Goal: Transaction & Acquisition: Purchase product/service

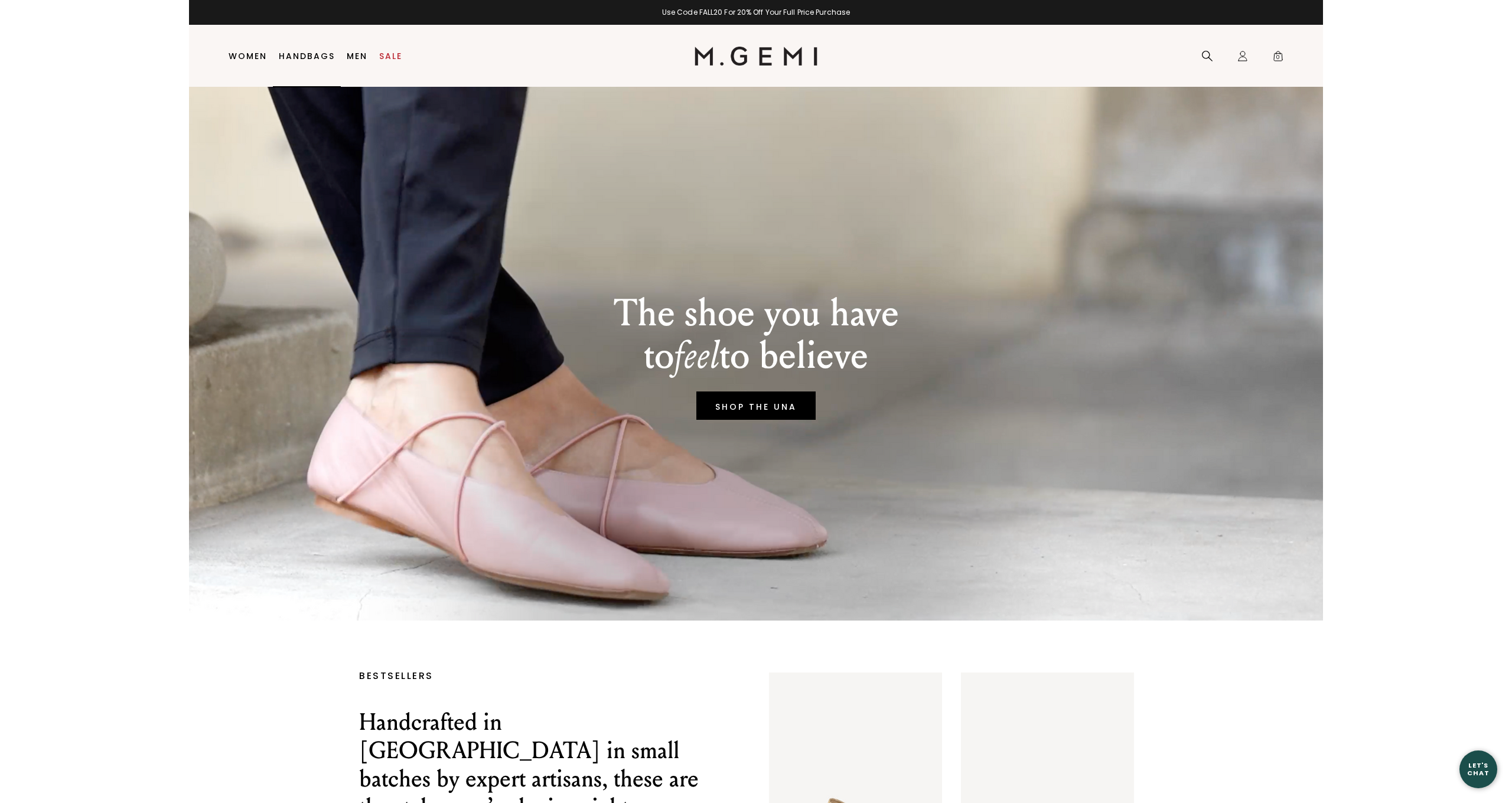
click at [301, 52] on link "Handbags" at bounding box center [306, 56] width 56 height 9
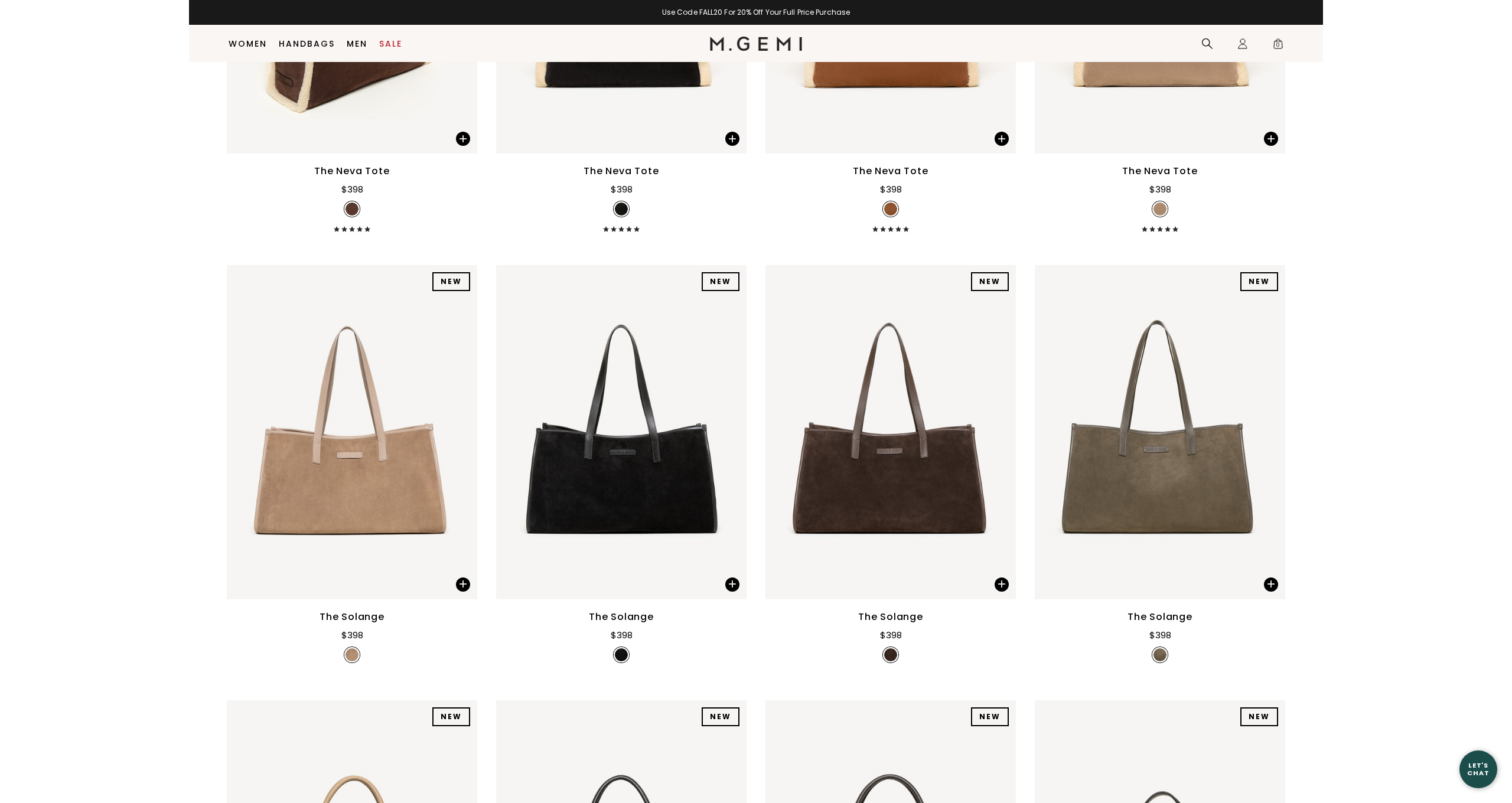
scroll to position [345, 0]
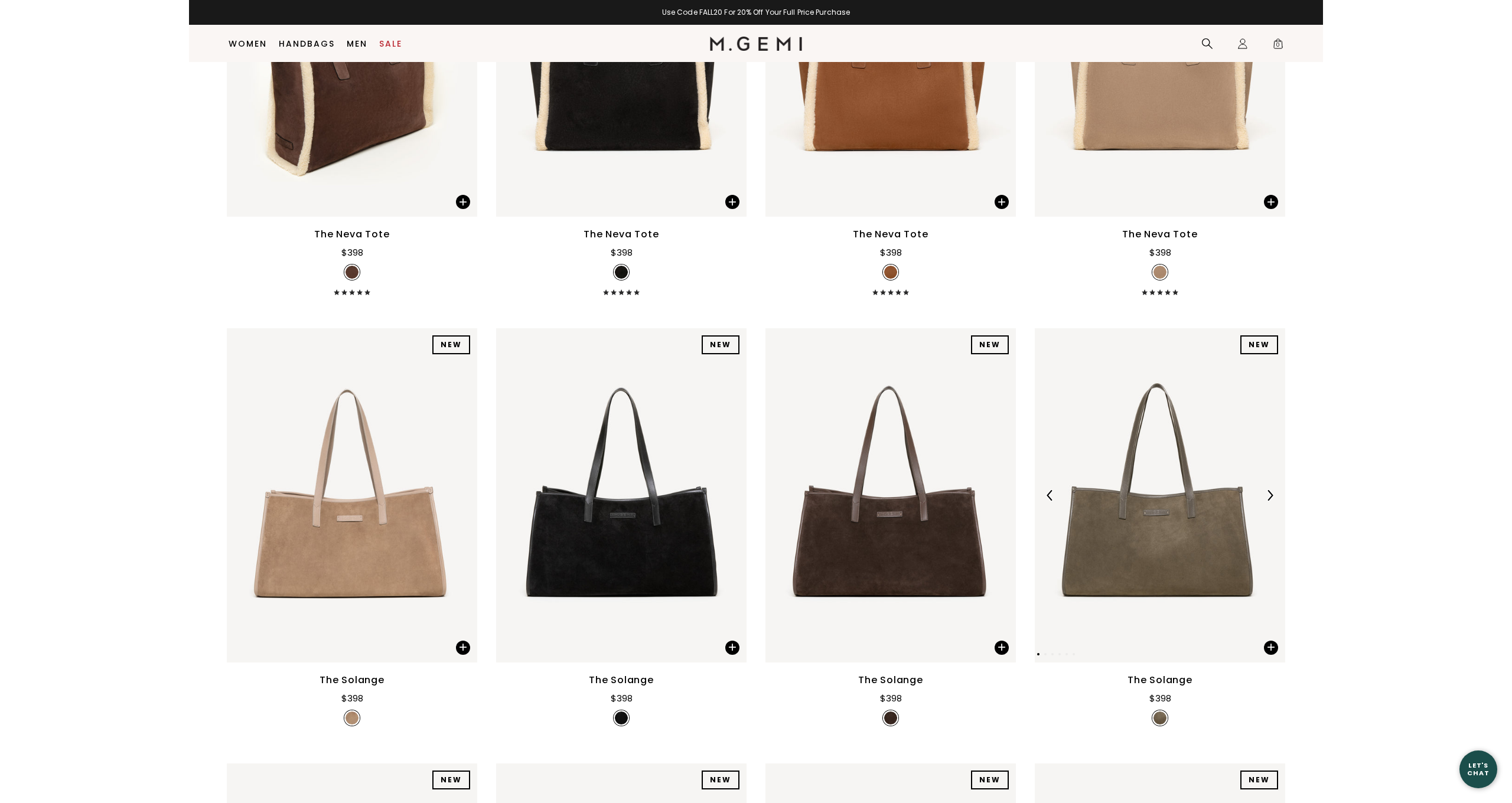
click at [1196, 541] on img at bounding box center [1160, 495] width 251 height 334
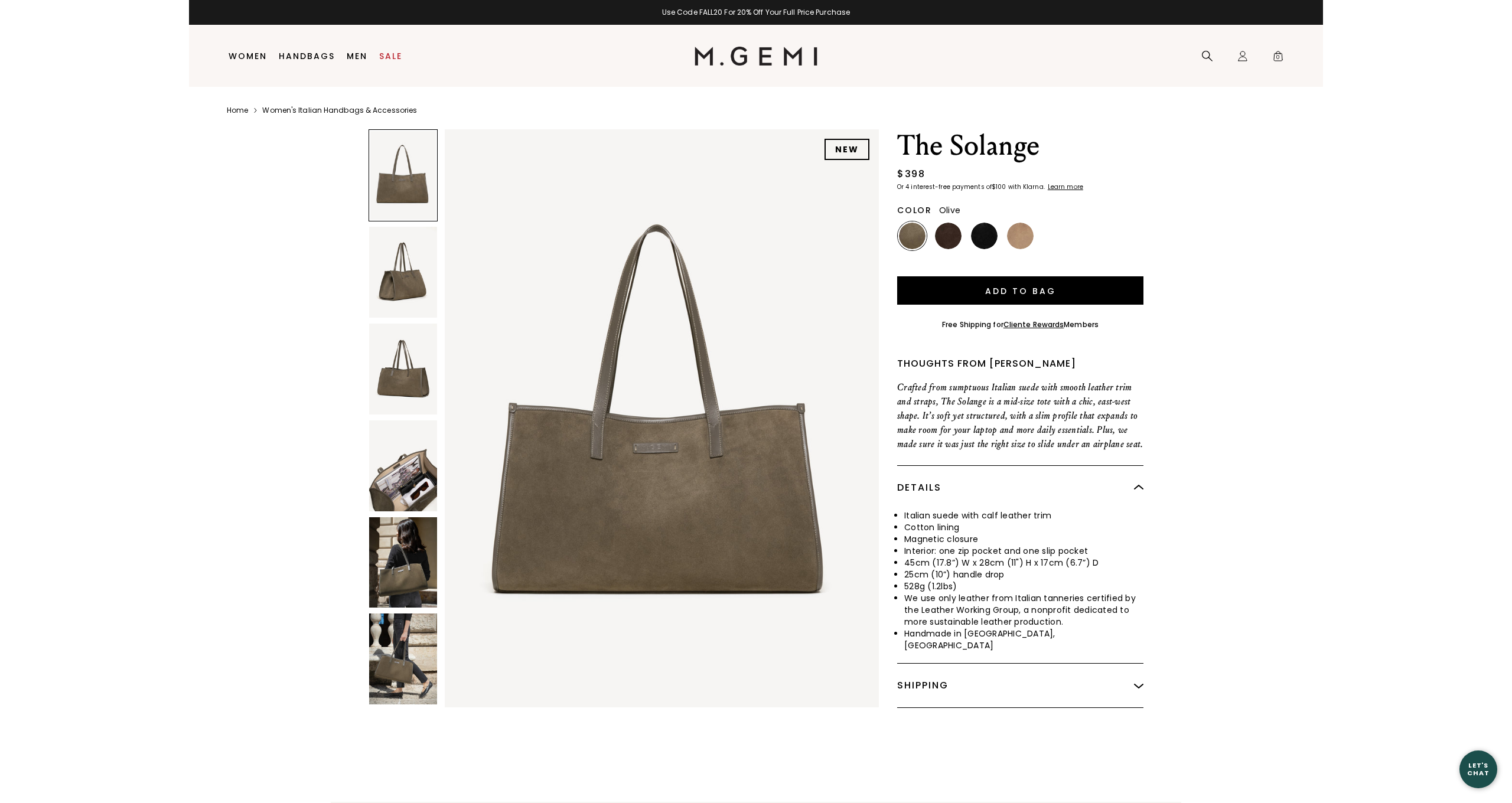
click at [410, 277] on img at bounding box center [403, 272] width 68 height 91
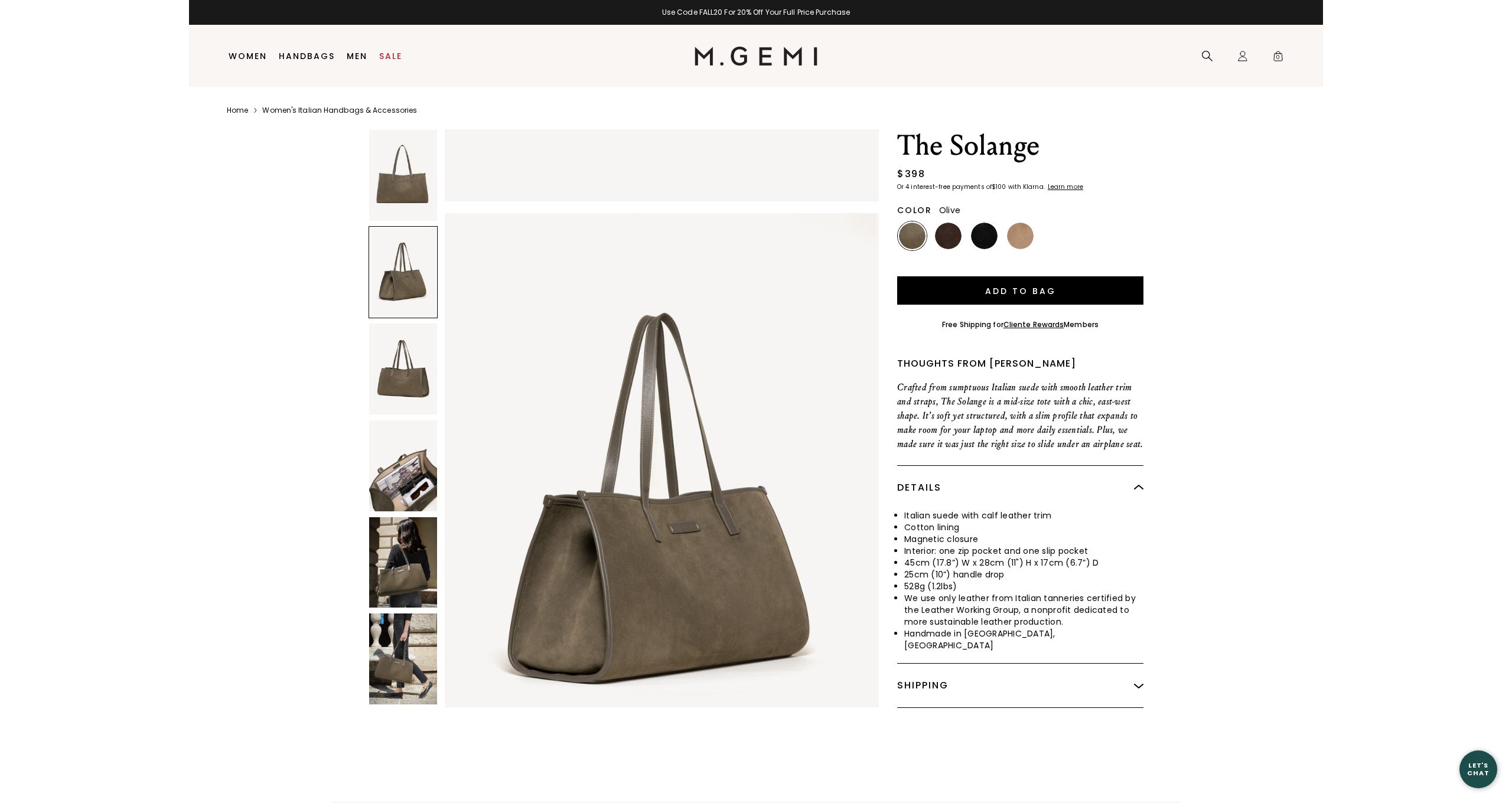
scroll to position [590, 0]
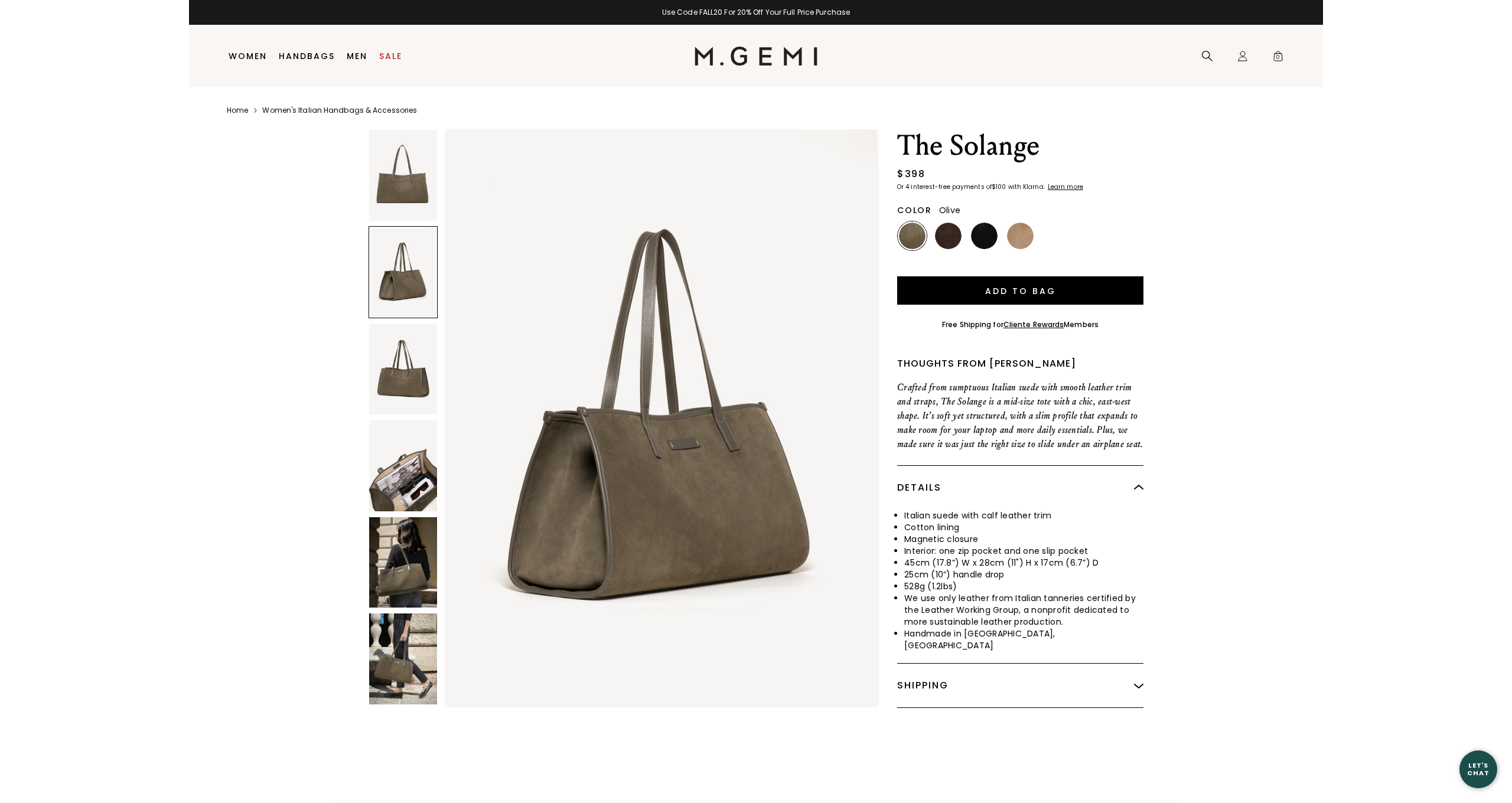
click at [399, 370] on img at bounding box center [403, 369] width 68 height 91
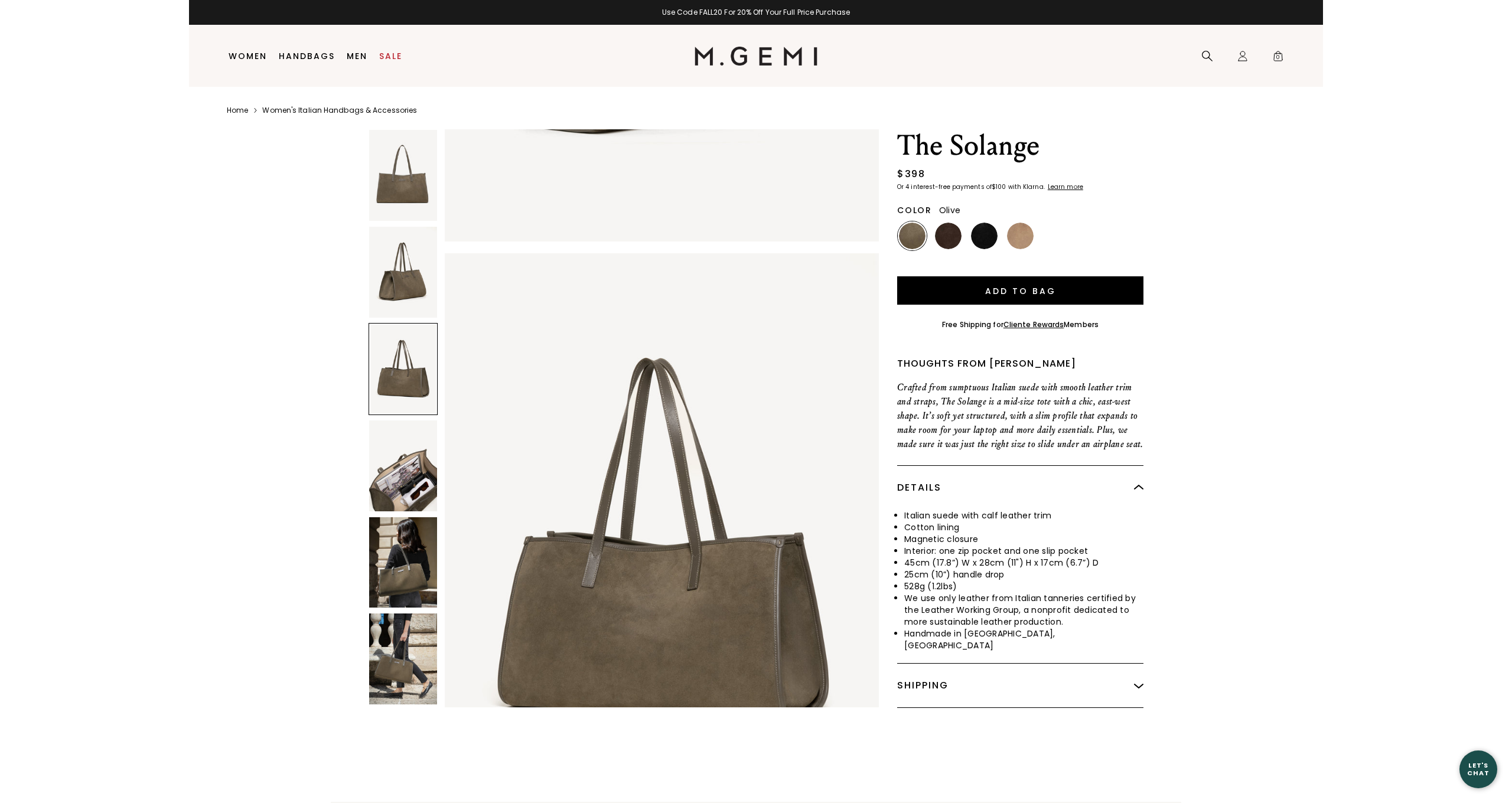
scroll to position [1180, 0]
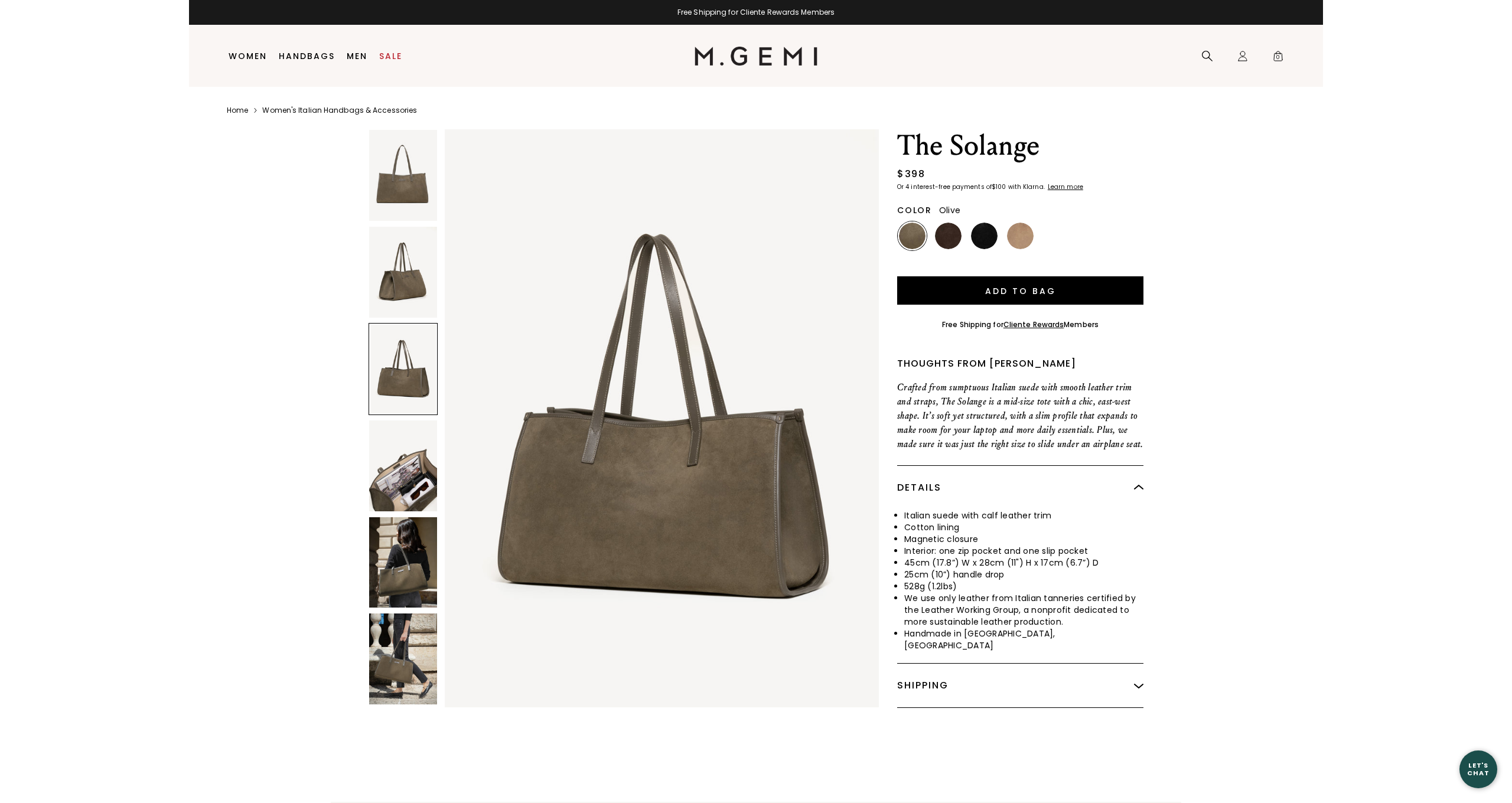
click at [417, 473] on img at bounding box center [403, 466] width 68 height 91
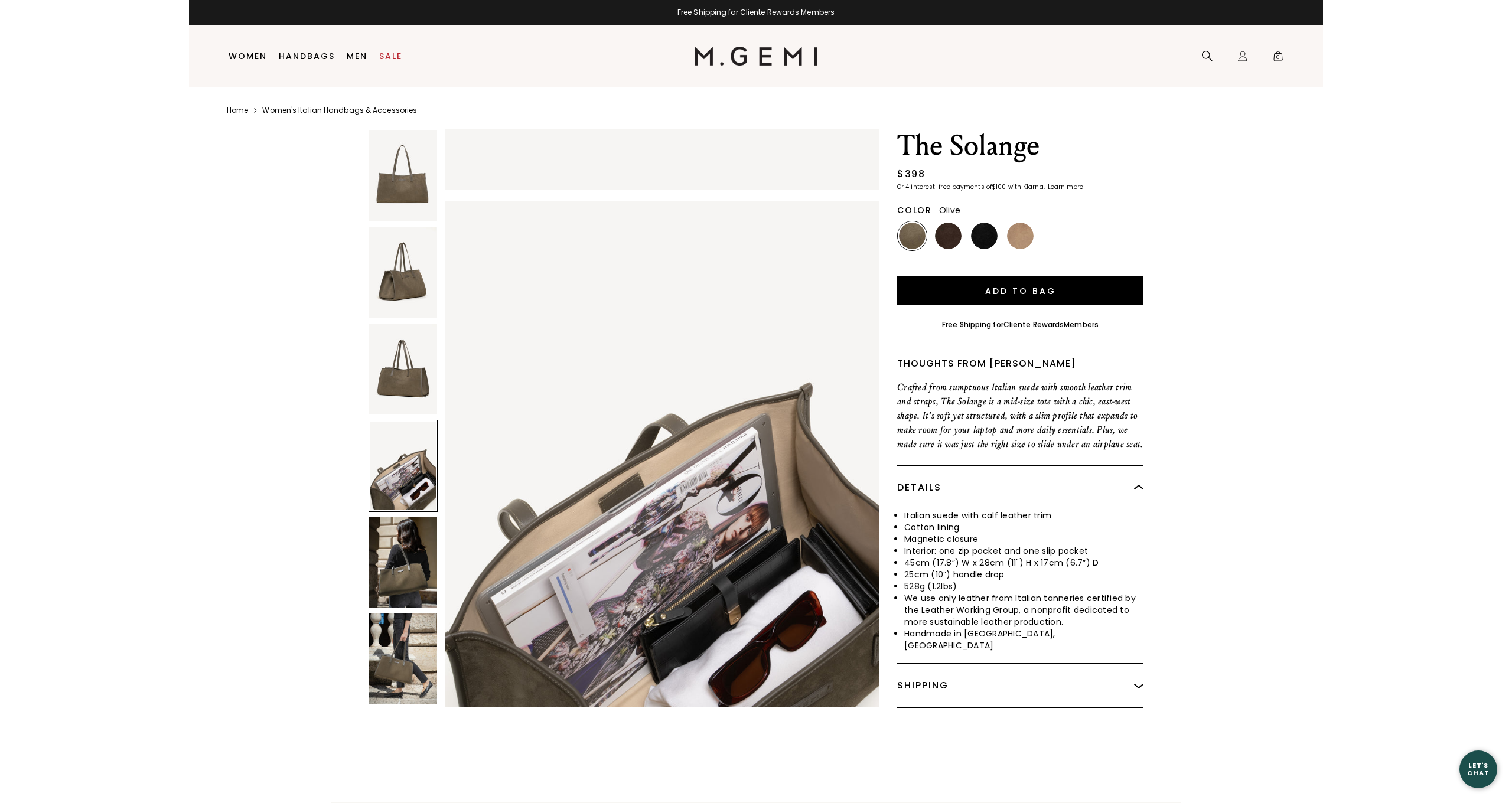
scroll to position [1770, 0]
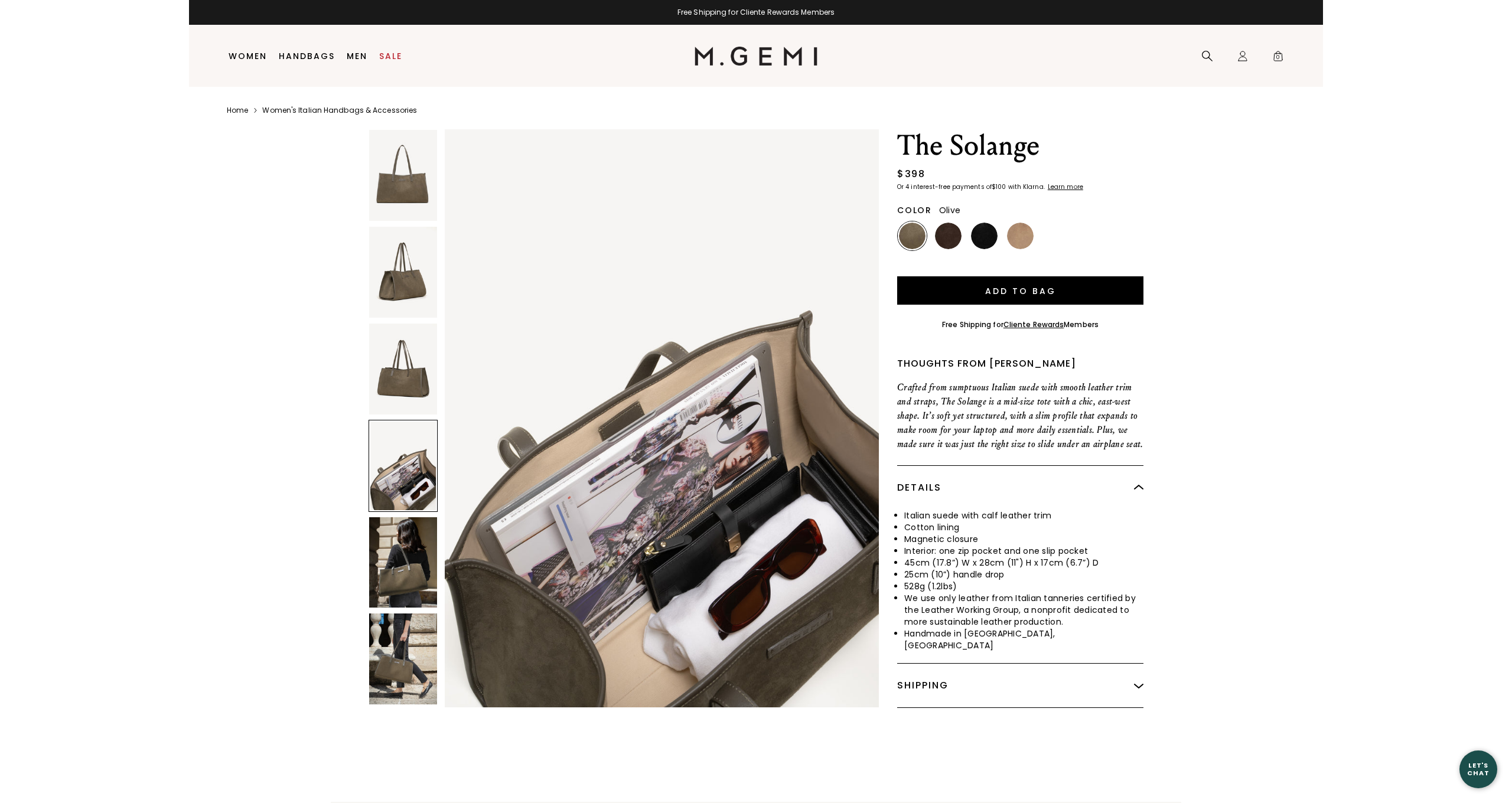
click at [416, 542] on img at bounding box center [403, 563] width 68 height 91
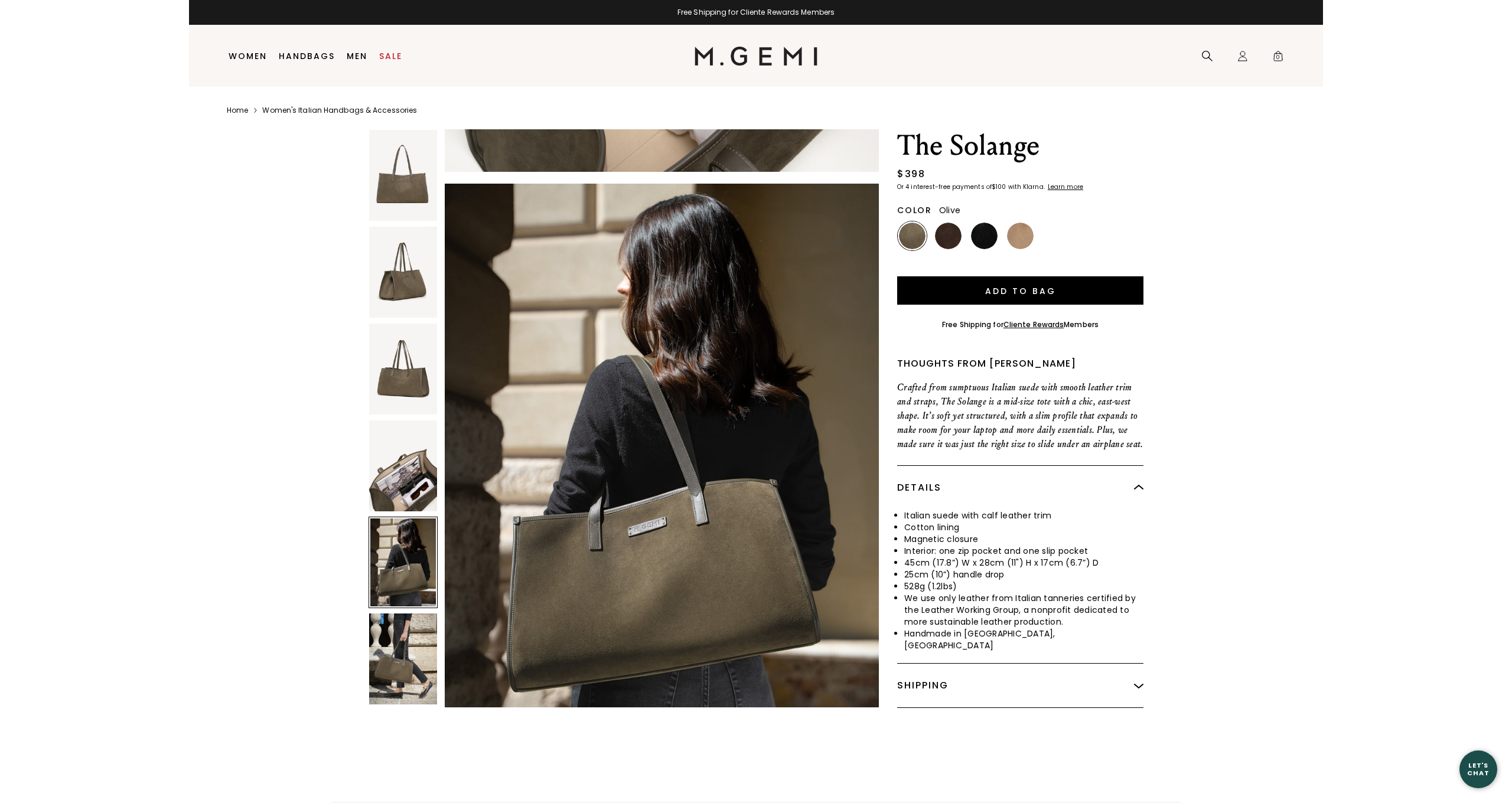
scroll to position [2361, 0]
